Goal: Task Accomplishment & Management: Manage account settings

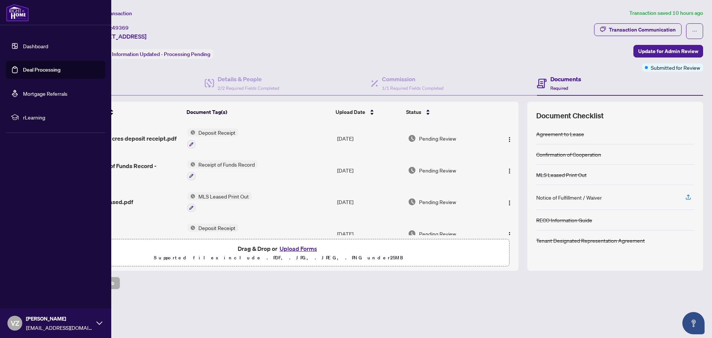
click at [39, 46] on link "Dashboard" at bounding box center [35, 46] width 25 height 7
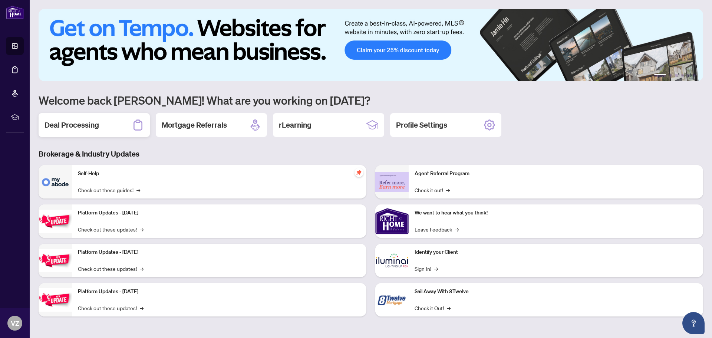
click at [95, 124] on h2 "Deal Processing" at bounding box center [71, 125] width 54 height 10
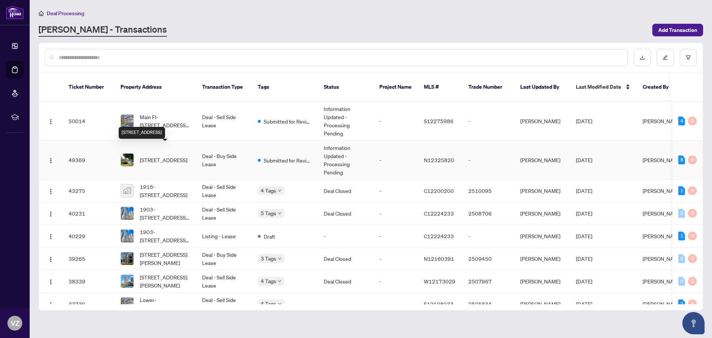
click at [178, 156] on span "[STREET_ADDRESS]" at bounding box center [163, 160] width 47 height 8
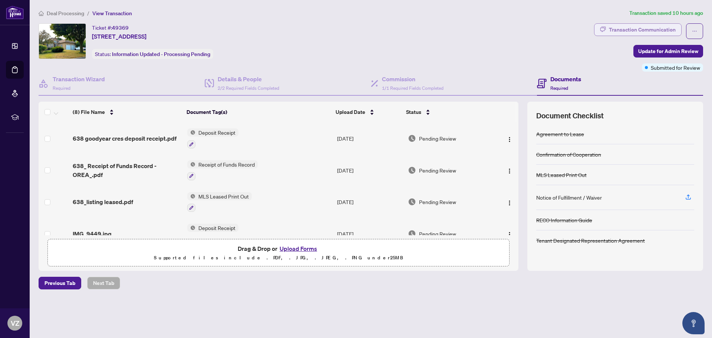
click at [636, 26] on div "Transaction Communication" at bounding box center [642, 30] width 67 height 12
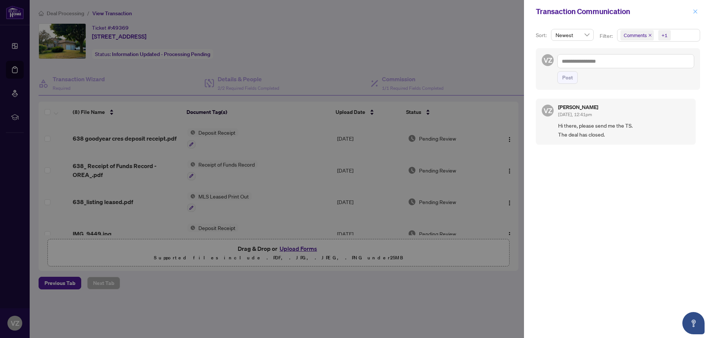
click at [696, 11] on icon "close" at bounding box center [695, 11] width 4 height 4
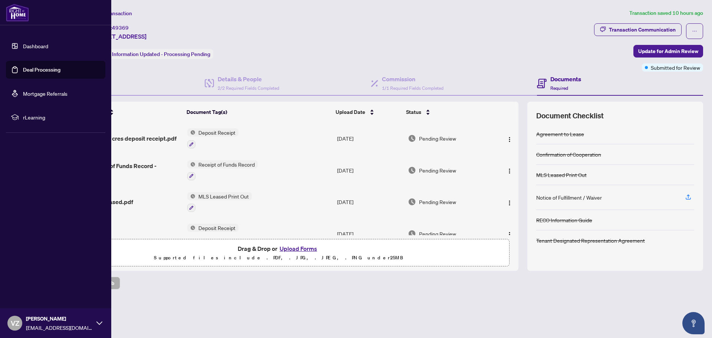
click at [33, 47] on link "Dashboard" at bounding box center [35, 46] width 25 height 7
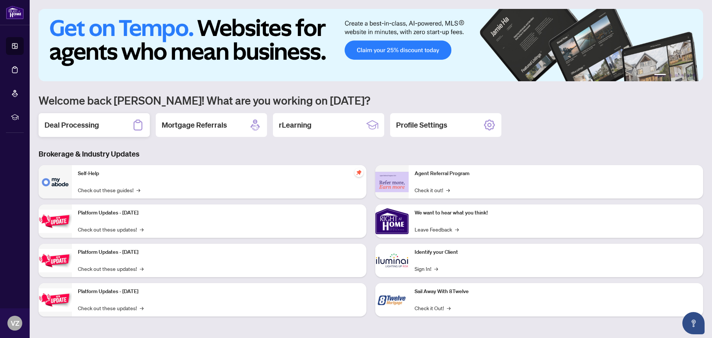
click at [89, 123] on h2 "Deal Processing" at bounding box center [71, 125] width 54 height 10
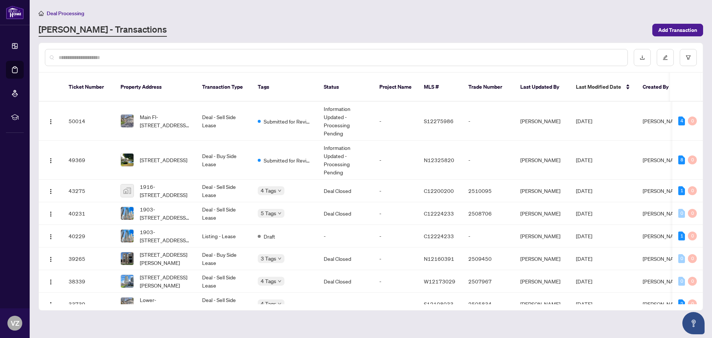
click at [157, 23] on div "[PERSON_NAME] - Transactions" at bounding box center [343, 29] width 609 height 13
